Goal: Task Accomplishment & Management: Manage account settings

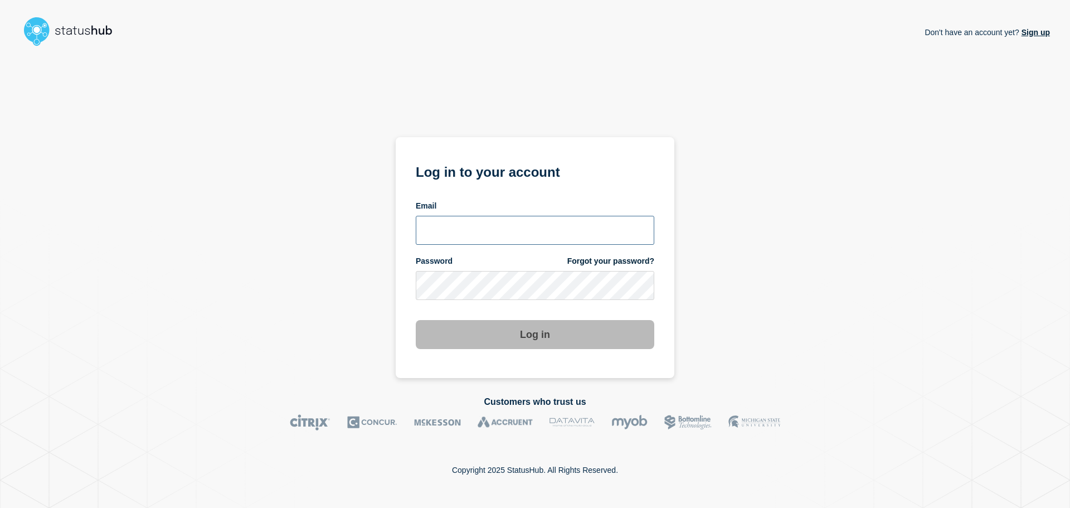
click at [518, 231] on input "email input" at bounding box center [535, 230] width 238 height 29
click at [485, 232] on input "r.shumaker@gwu.edu" at bounding box center [535, 230] width 238 height 29
click at [481, 231] on input "r.shumaker@gwu.edu" at bounding box center [535, 230] width 238 height 29
type input "r.shumaker@email.gwu.edu"
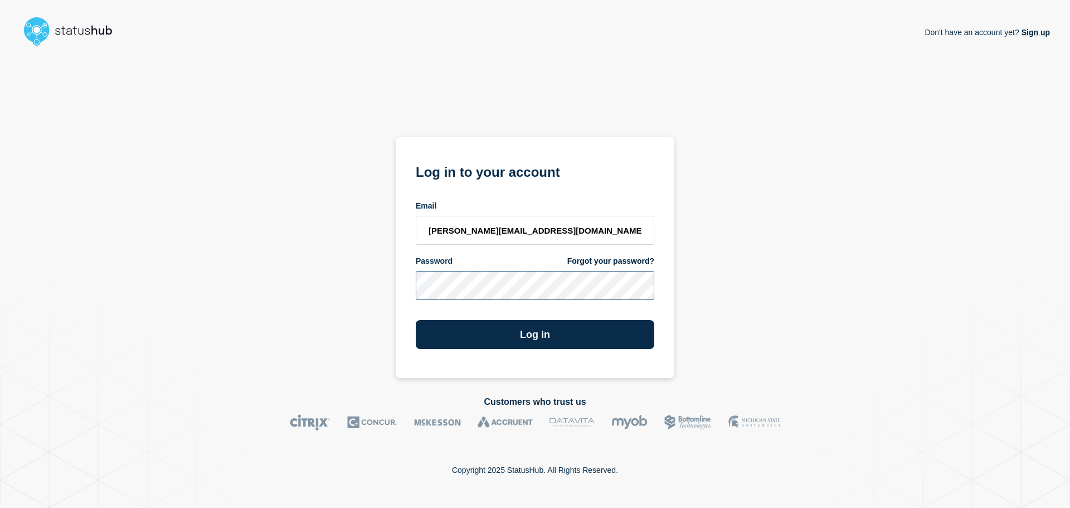
click at [416, 320] on button "Log in" at bounding box center [535, 334] width 238 height 29
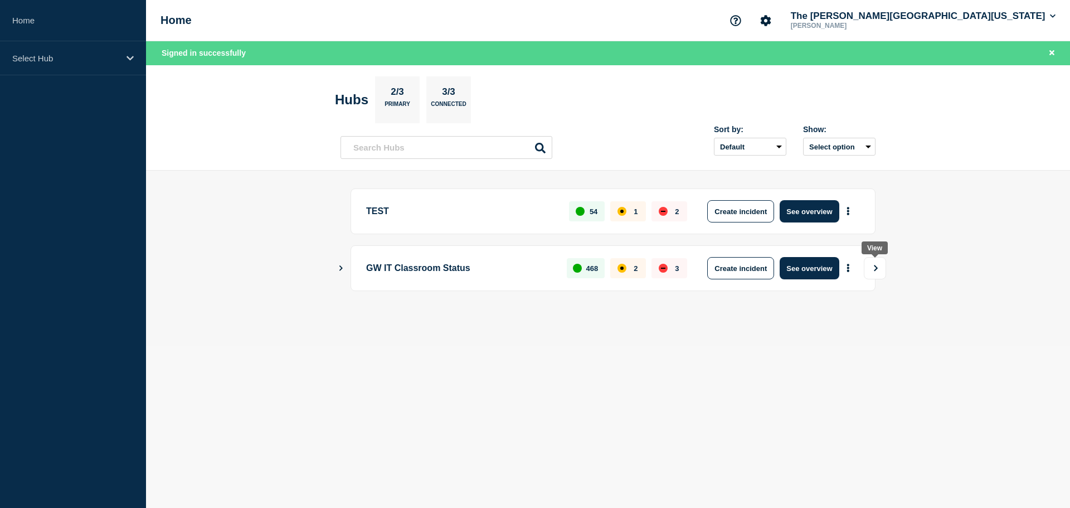
click at [874, 267] on icon "View" at bounding box center [875, 268] width 7 height 7
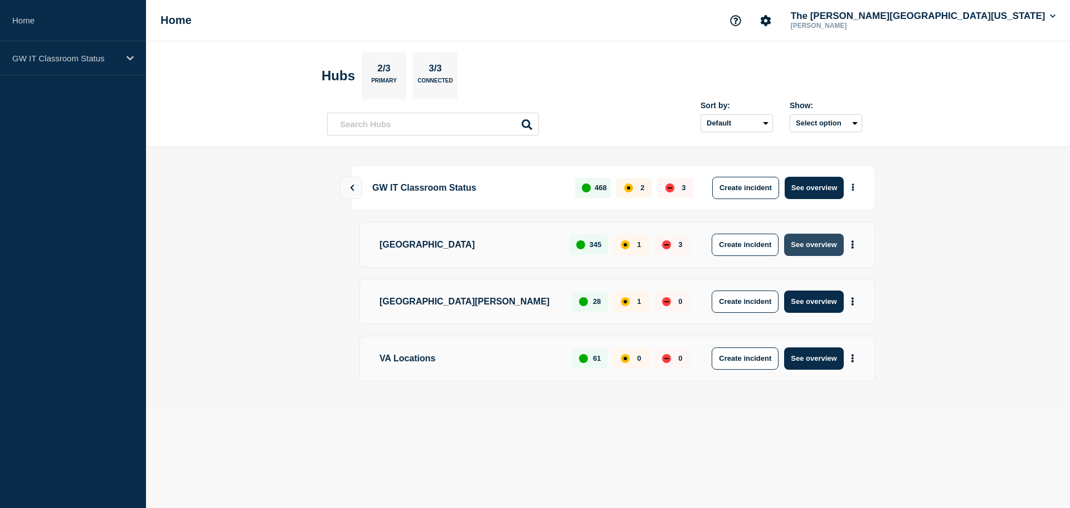
click at [826, 249] on button "See overview" at bounding box center [813, 244] width 59 height 22
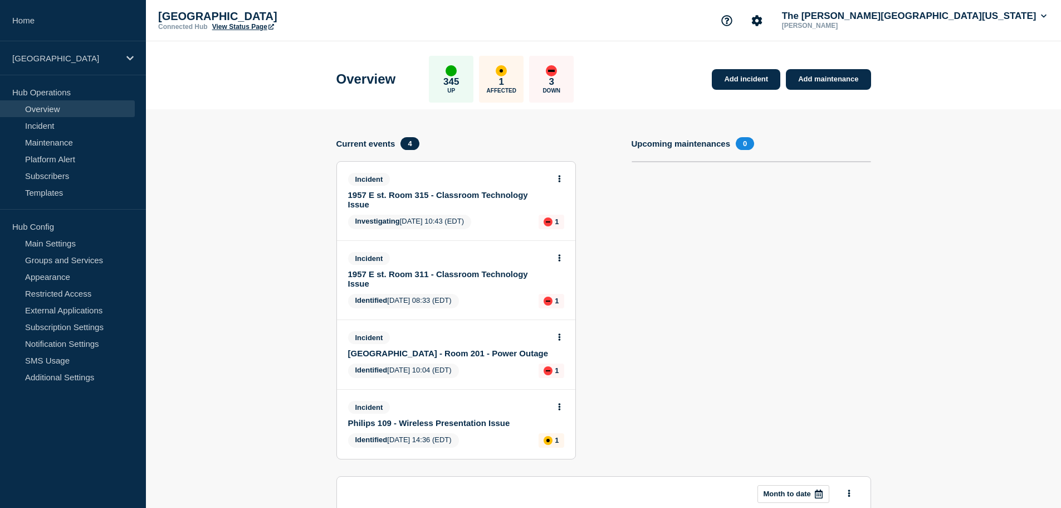
click at [562, 173] on div at bounding box center [559, 178] width 9 height 10
click at [559, 179] on icon at bounding box center [559, 178] width 2 height 7
click at [548, 222] on link "Update incident" at bounding box center [559, 220] width 54 height 9
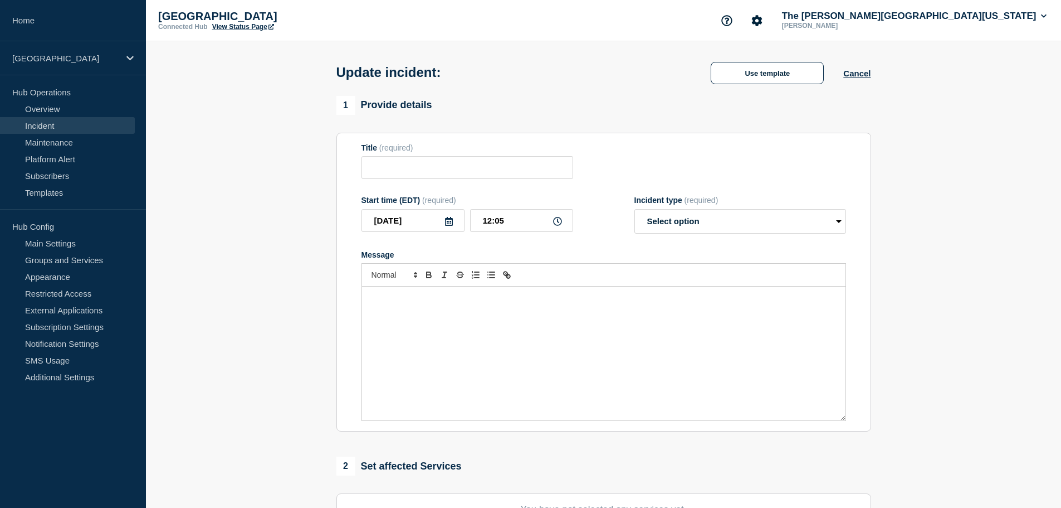
type input "1957 E st. Room 315 - Classroom Technology Issue"
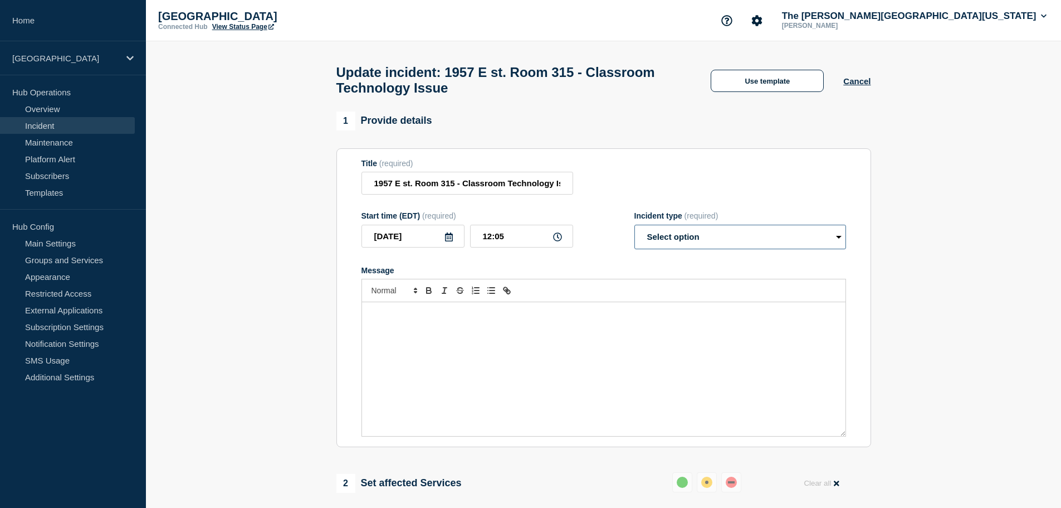
click at [669, 243] on select "Select option Investigating Identified Monitoring Resolved" at bounding box center [741, 237] width 212 height 25
select select "resolved"
click at [635, 230] on select "Select option Investigating Identified Monitoring Resolved" at bounding box center [741, 237] width 212 height 25
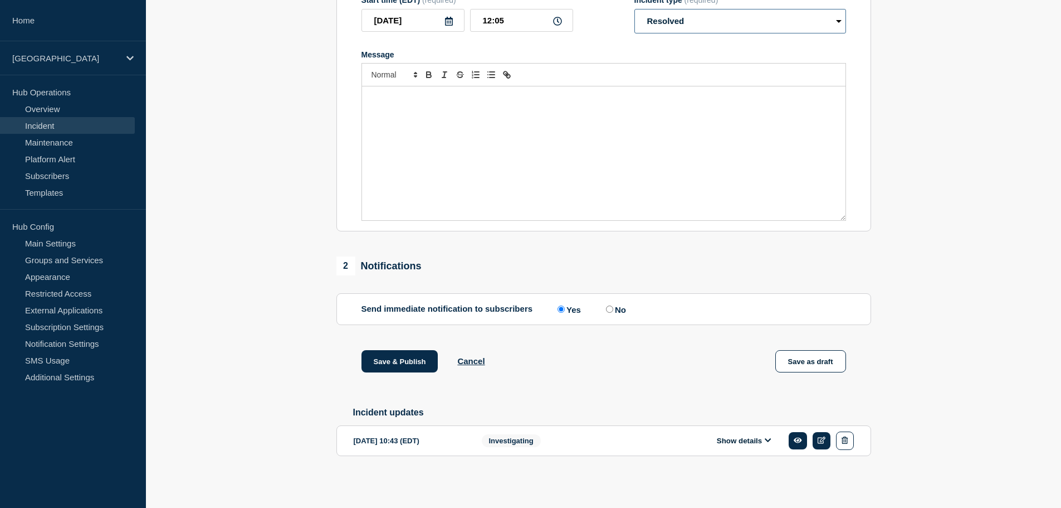
scroll to position [224, 0]
click at [610, 306] on input "No" at bounding box center [609, 308] width 7 height 7
radio input "true"
radio input "false"
click at [394, 357] on button "Save & Publish" at bounding box center [400, 361] width 77 height 22
